Goal: Task Accomplishment & Management: Complete application form

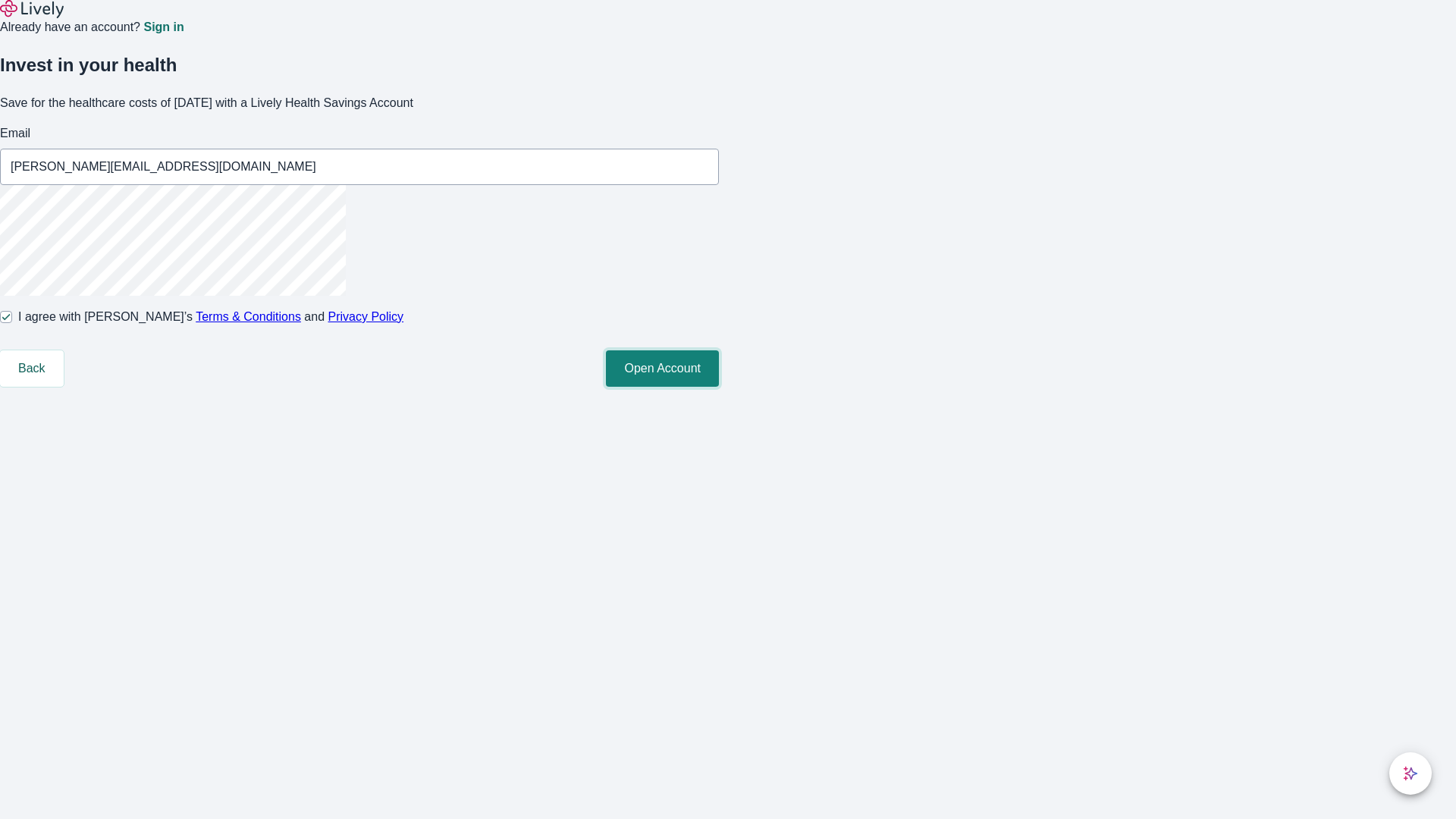
click at [719, 387] on button "Open Account" at bounding box center [663, 369] width 113 height 36
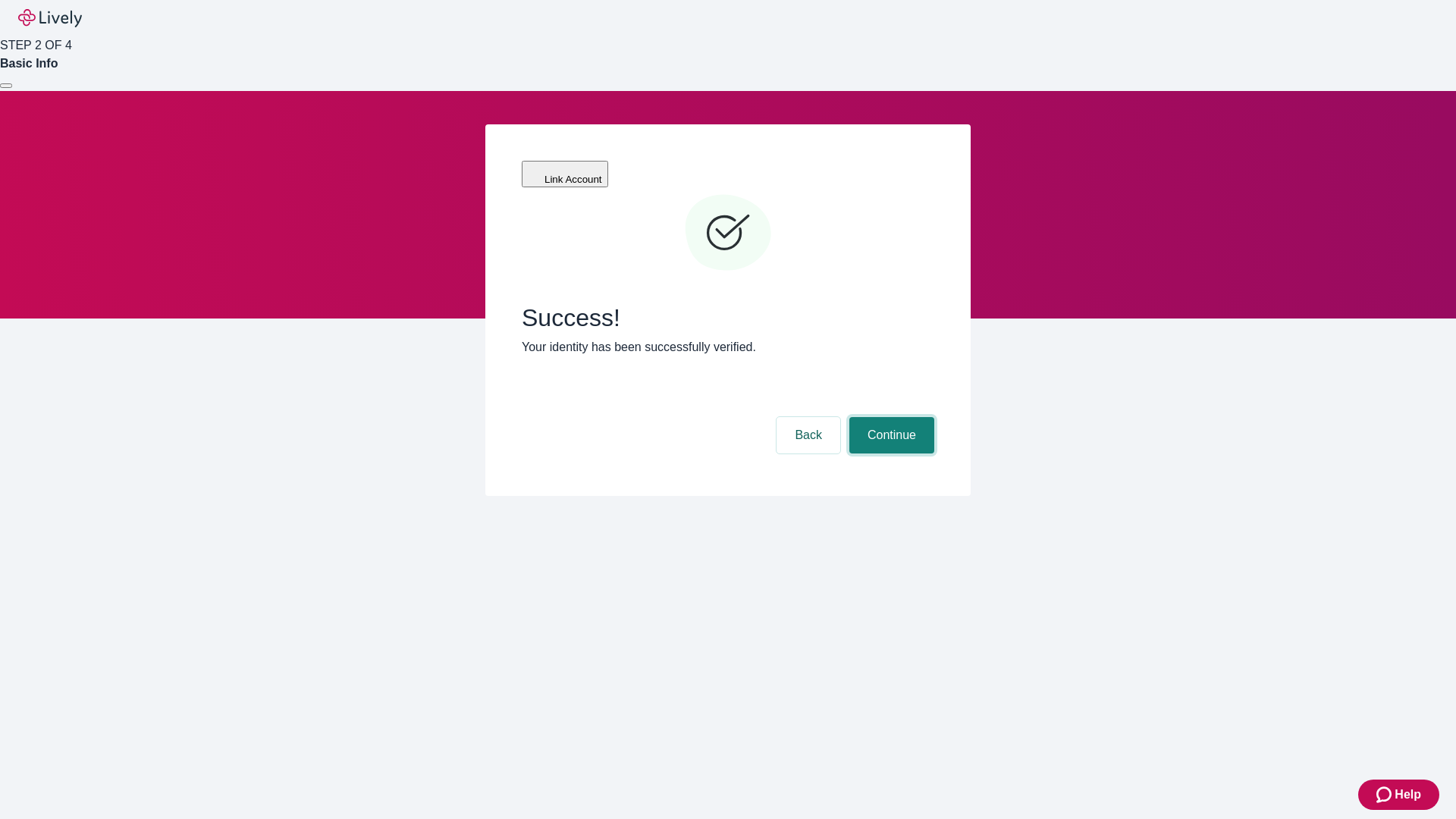
click at [890, 417] on button "Continue" at bounding box center [892, 435] width 85 height 36
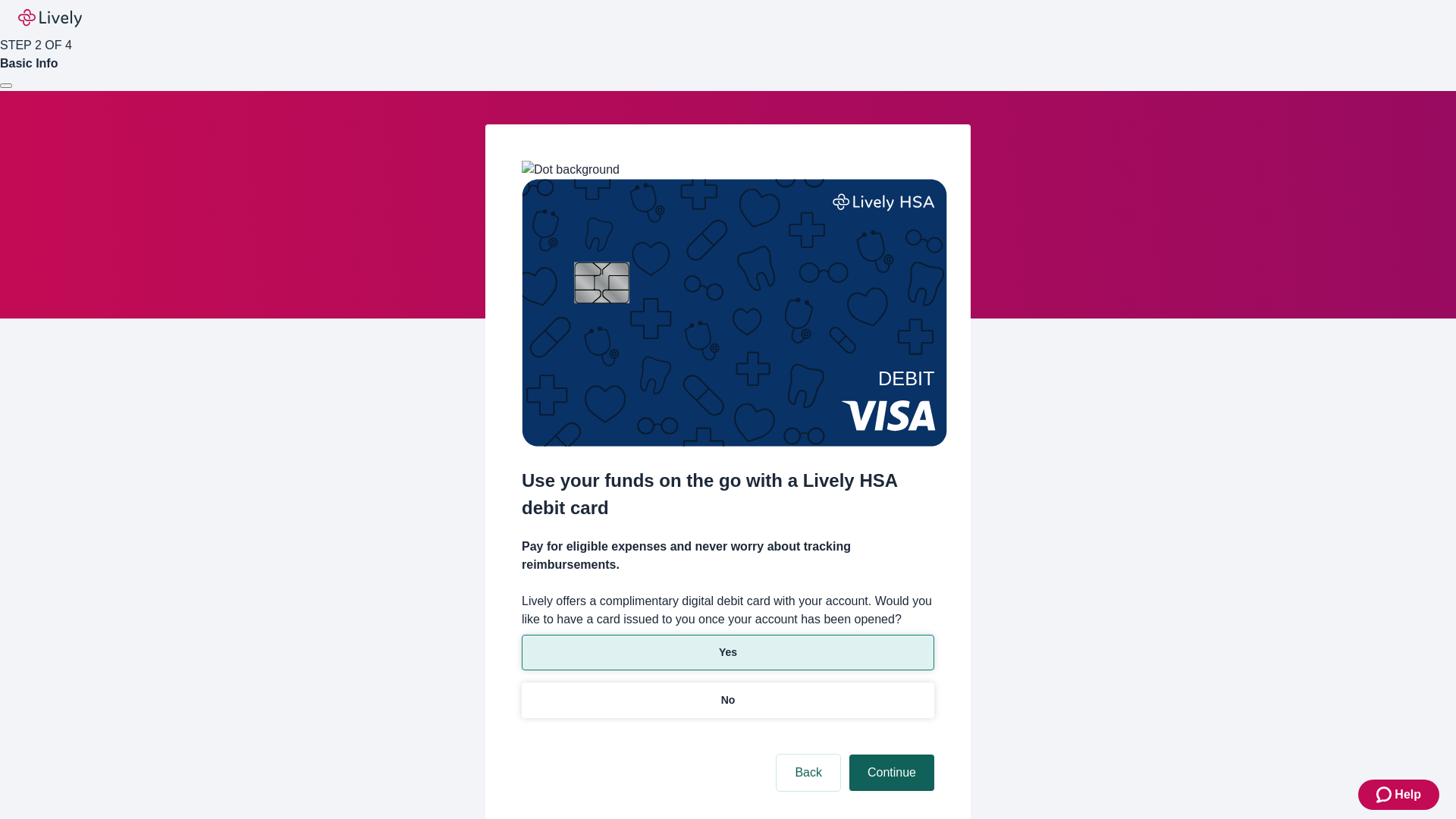
click at [727, 644] on p "Yes" at bounding box center [728, 653] width 18 height 16
click at [890, 754] on button "Continue" at bounding box center [892, 773] width 85 height 36
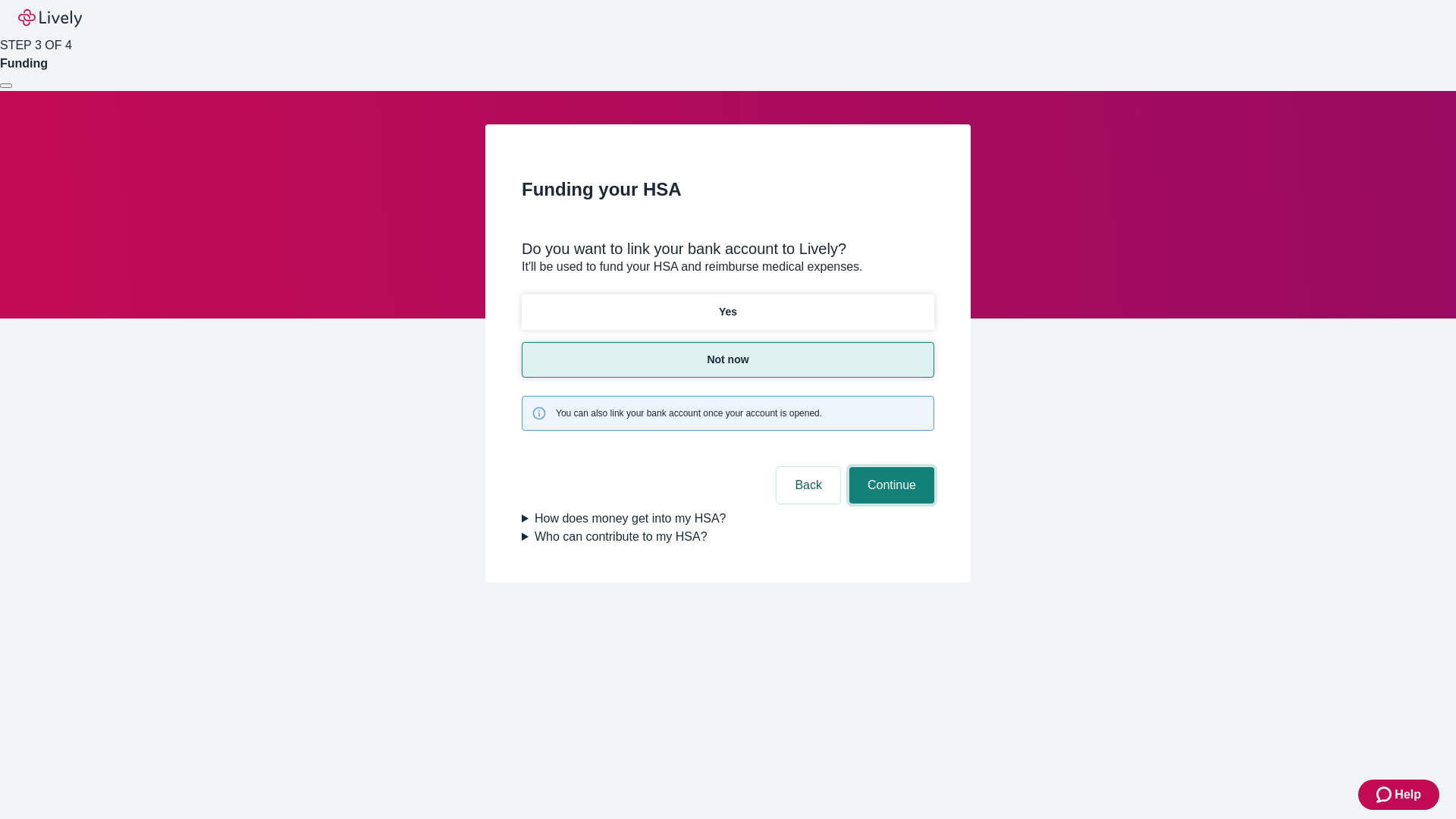
click at [890, 467] on button "Continue" at bounding box center [892, 485] width 85 height 36
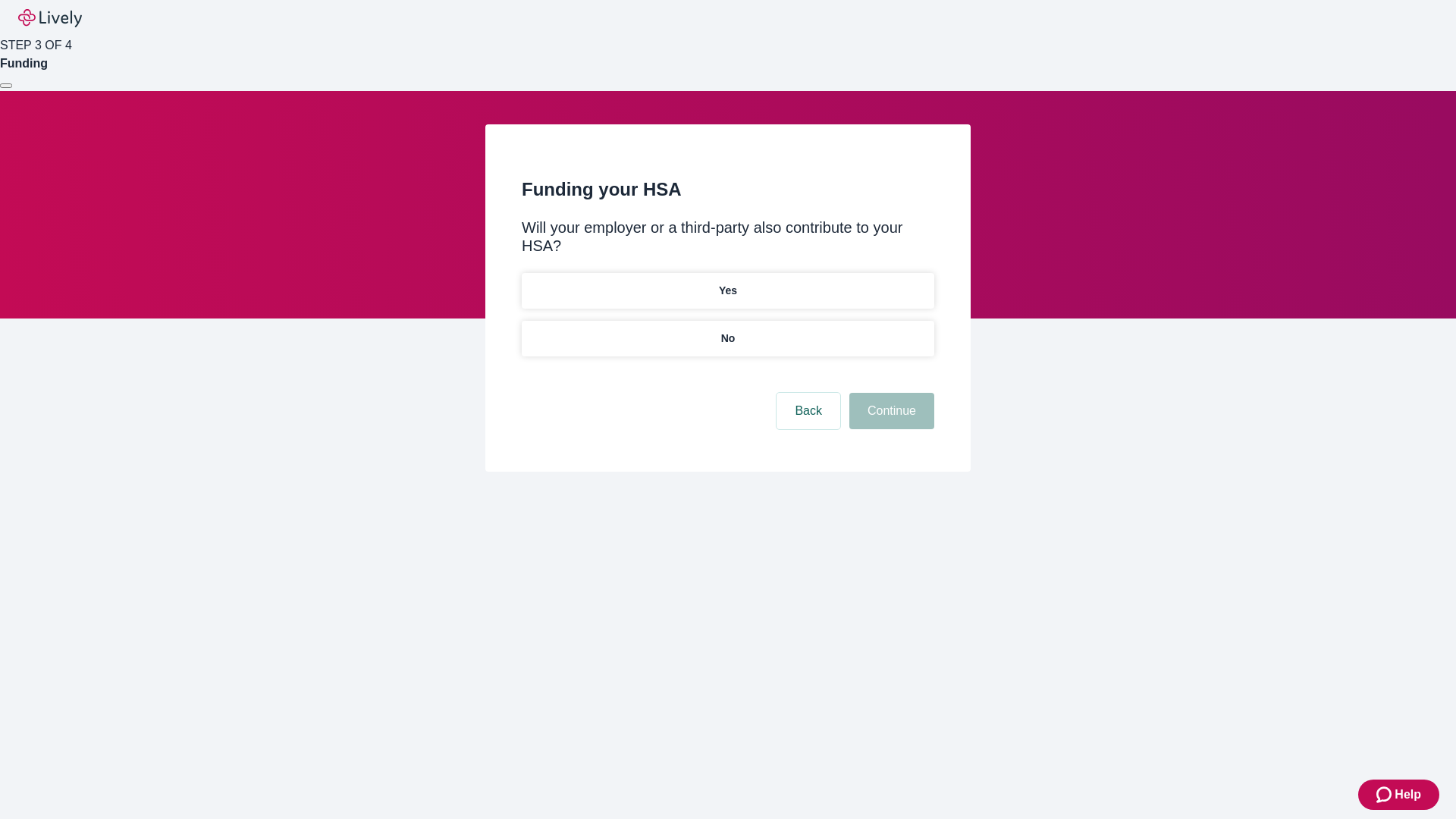
click at [727, 331] on p "No" at bounding box center [729, 339] width 15 height 16
click at [890, 393] on button "Continue" at bounding box center [892, 411] width 85 height 36
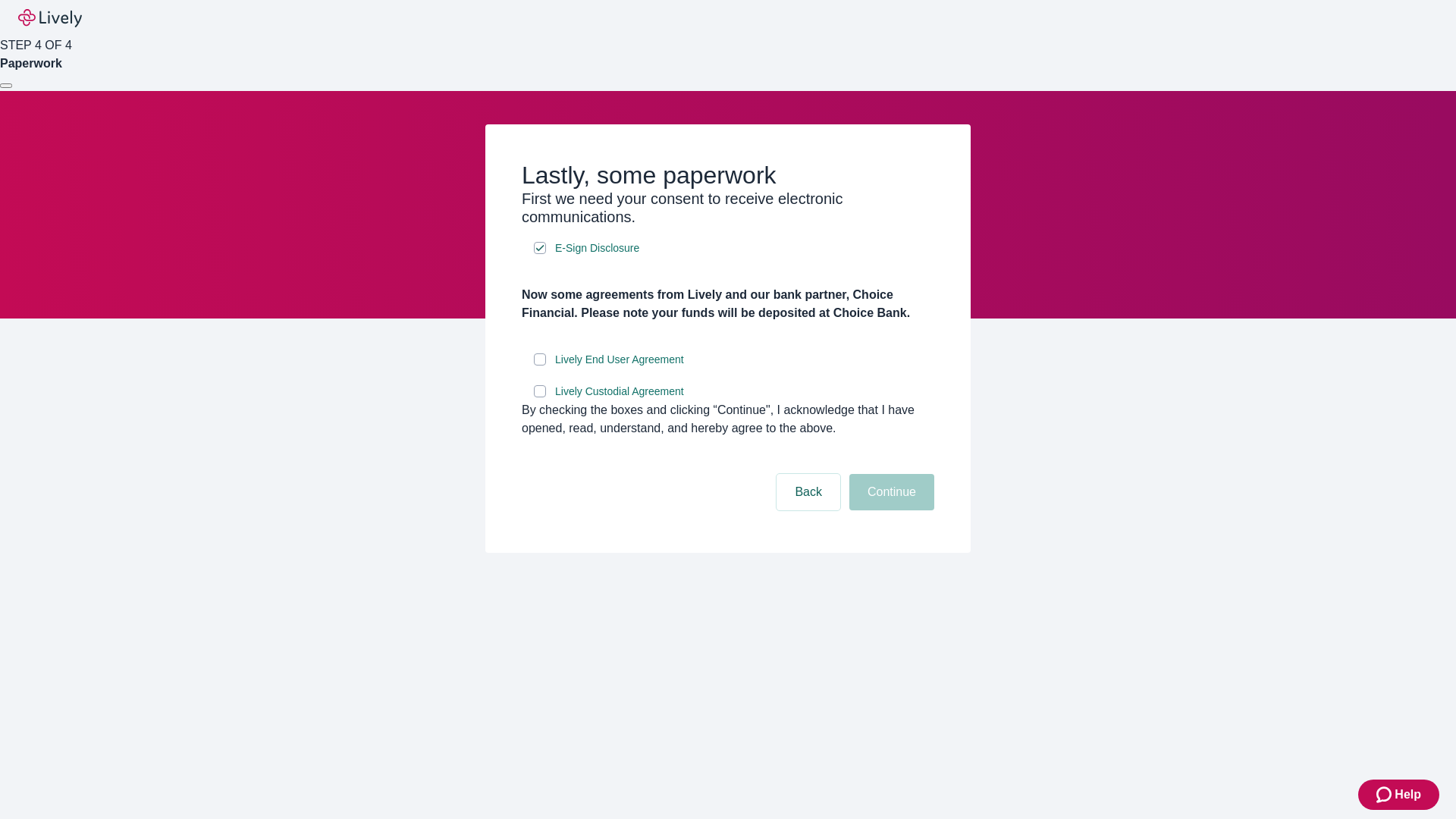
click at [540, 365] on input "Lively End User Agreement" at bounding box center [540, 359] width 12 height 12
checkbox input "true"
click at [540, 397] on input "Lively Custodial Agreement" at bounding box center [540, 391] width 12 height 12
checkbox input "true"
click at [890, 511] on button "Continue" at bounding box center [892, 493] width 85 height 36
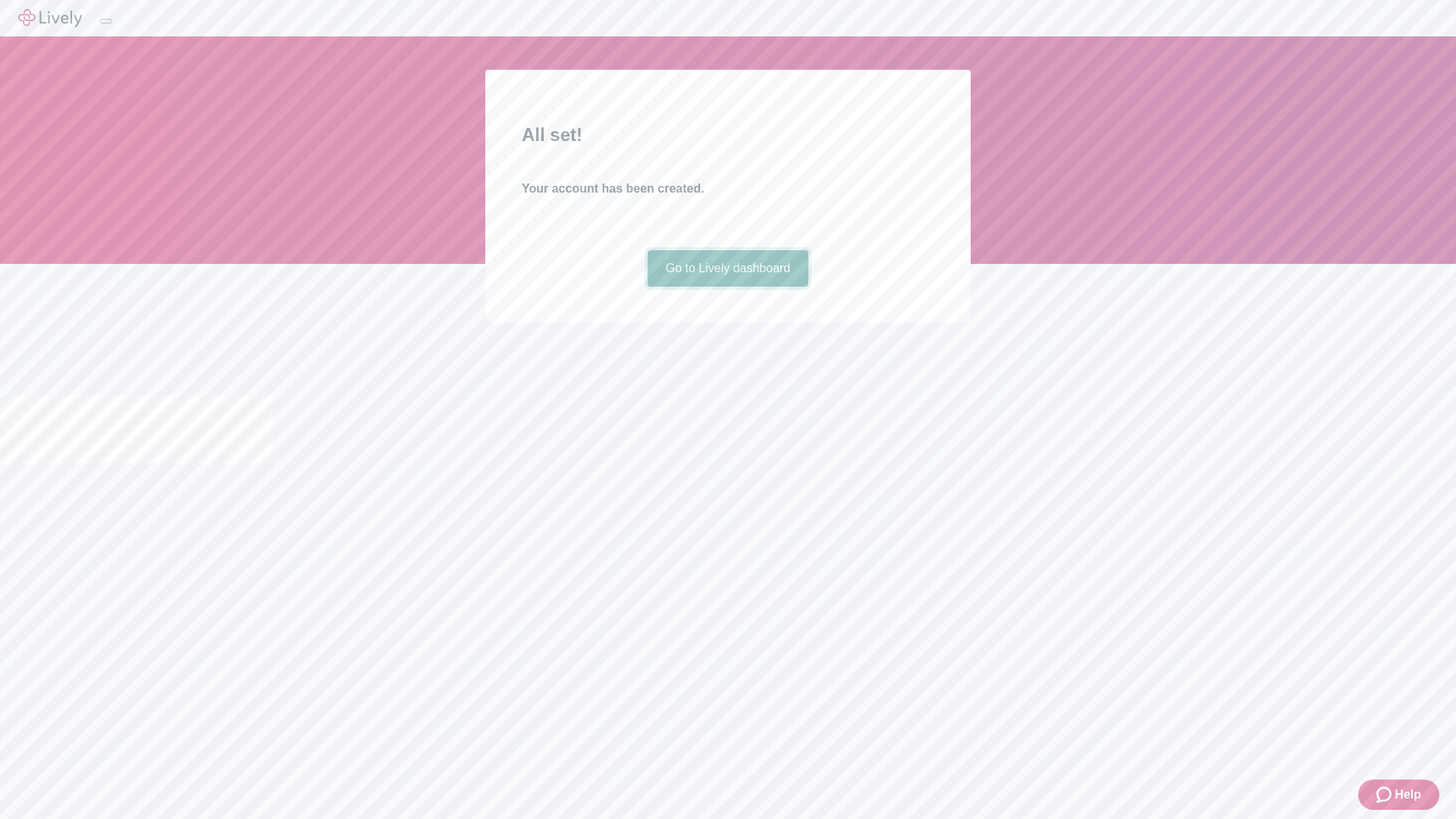
click at [727, 286] on link "Go to Lively dashboard" at bounding box center [729, 268] width 162 height 36
